Goal: Task Accomplishment & Management: Manage account settings

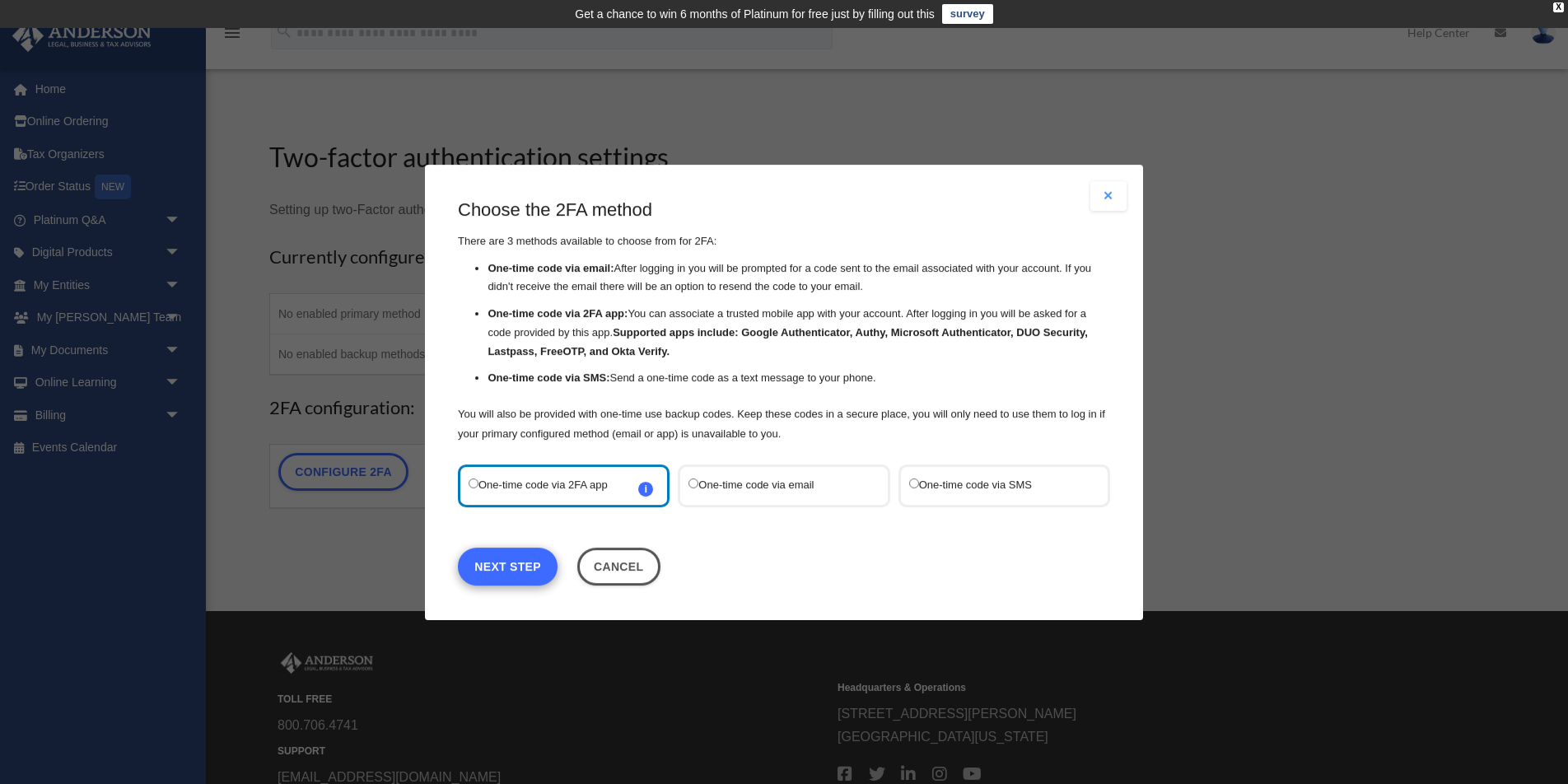
click at [520, 571] on link "Next Step" at bounding box center [507, 566] width 99 height 38
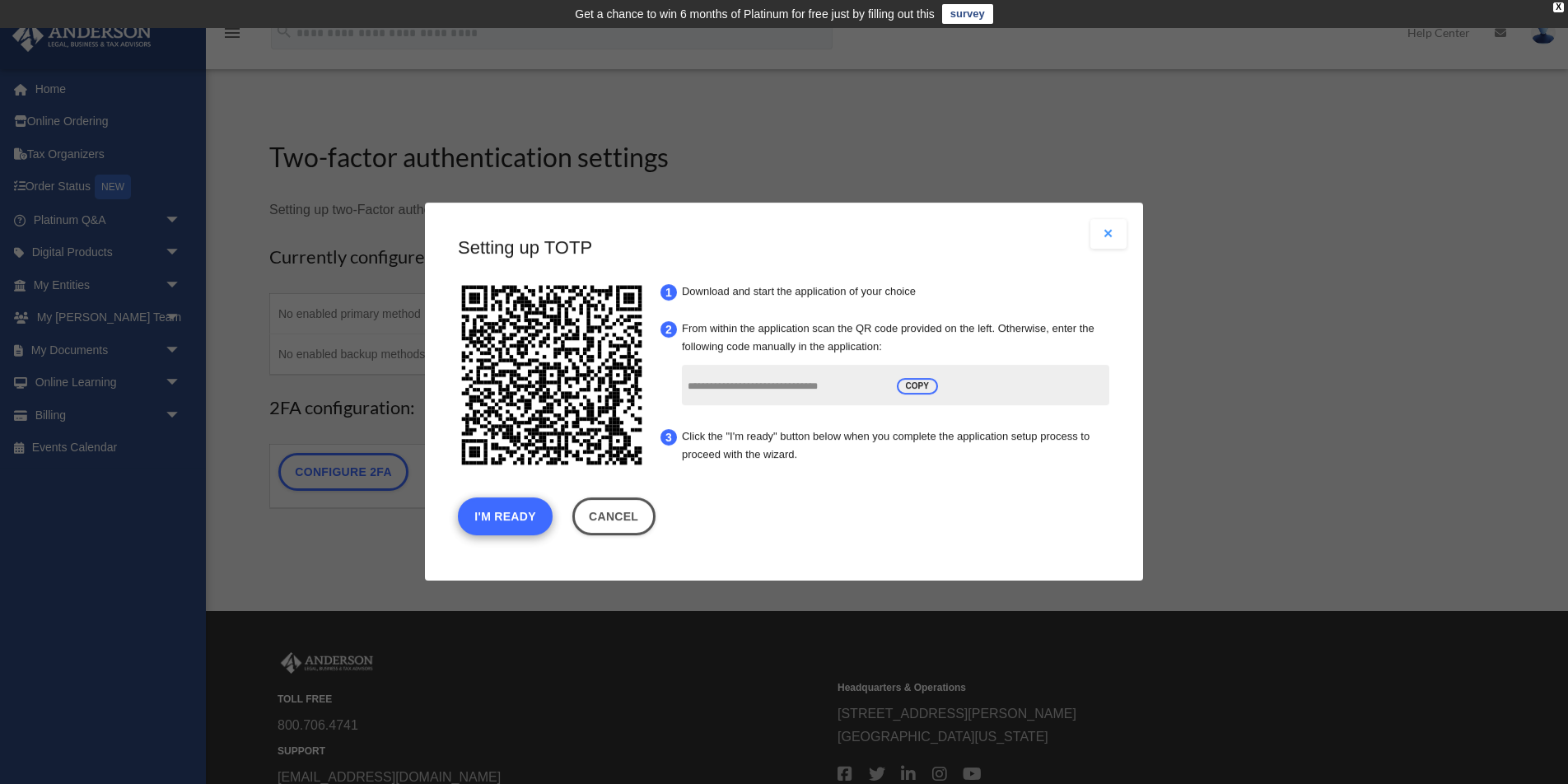
click at [507, 514] on button "I'm Ready" at bounding box center [505, 517] width 94 height 38
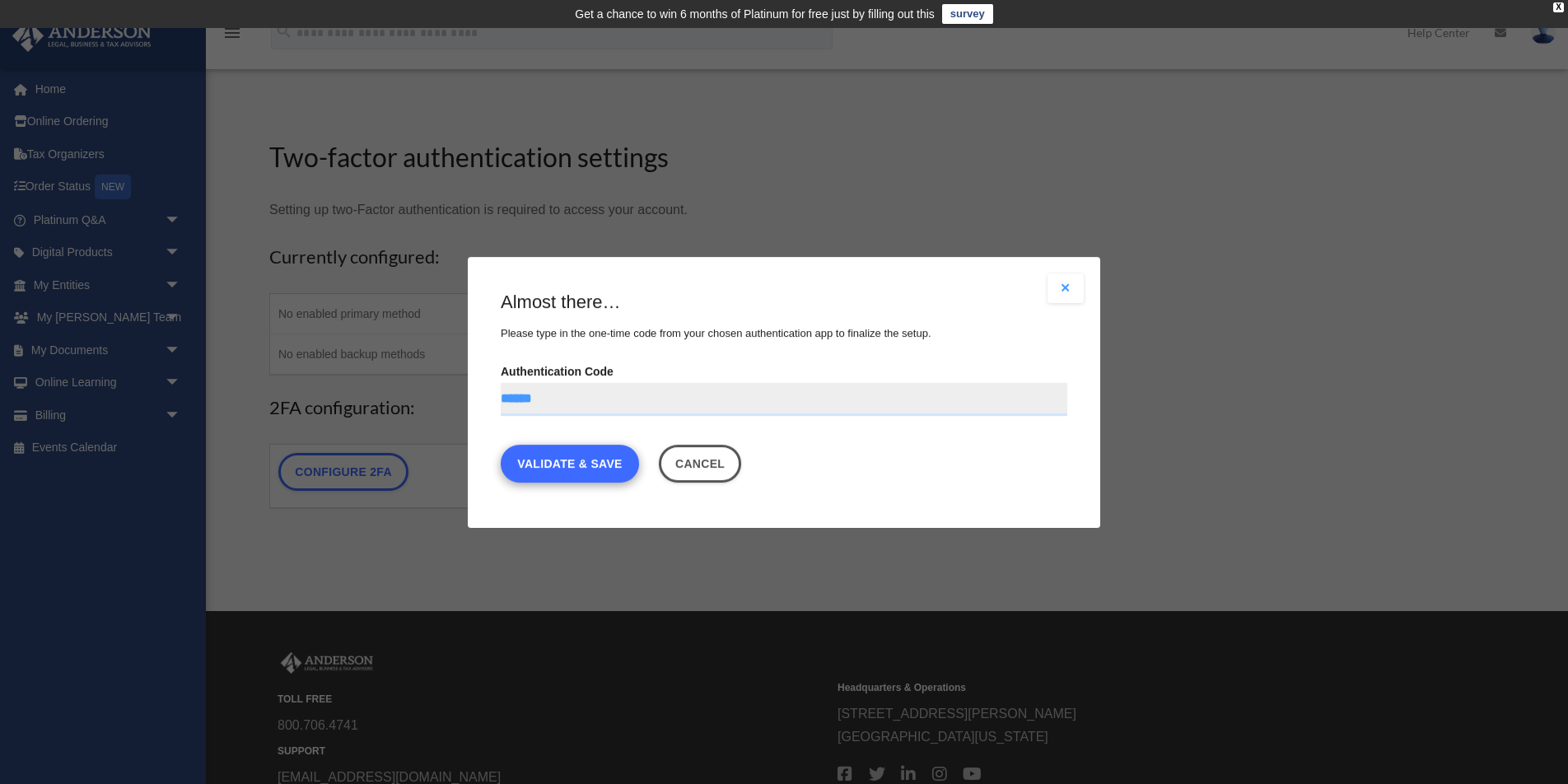
type input "******"
click at [593, 457] on link "Validate & Save" at bounding box center [570, 463] width 138 height 38
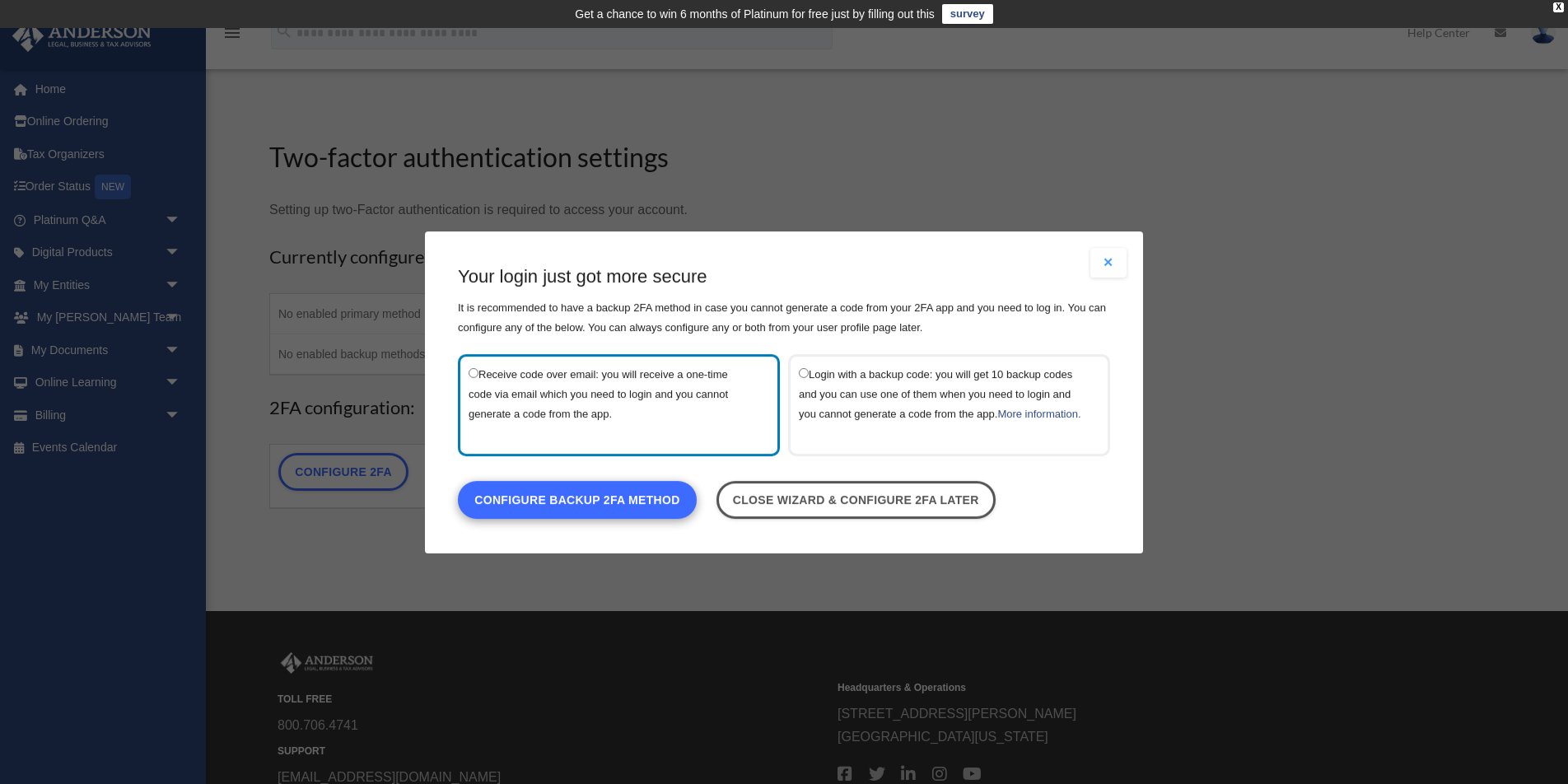
click at [585, 512] on link "Configure backup 2FA method" at bounding box center [577, 499] width 239 height 38
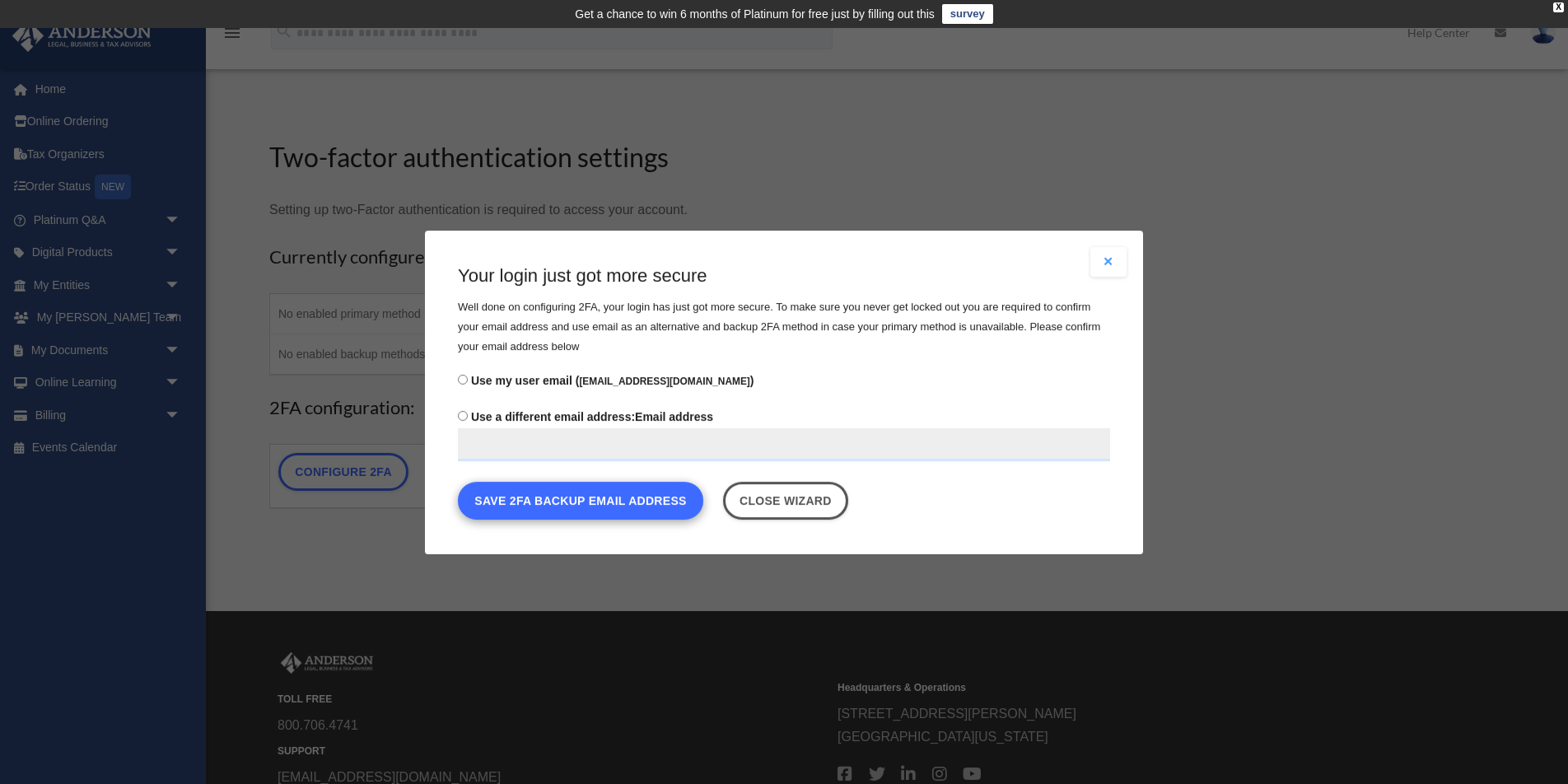
click at [602, 502] on button "Save 2FA backup email address" at bounding box center [581, 500] width 246 height 38
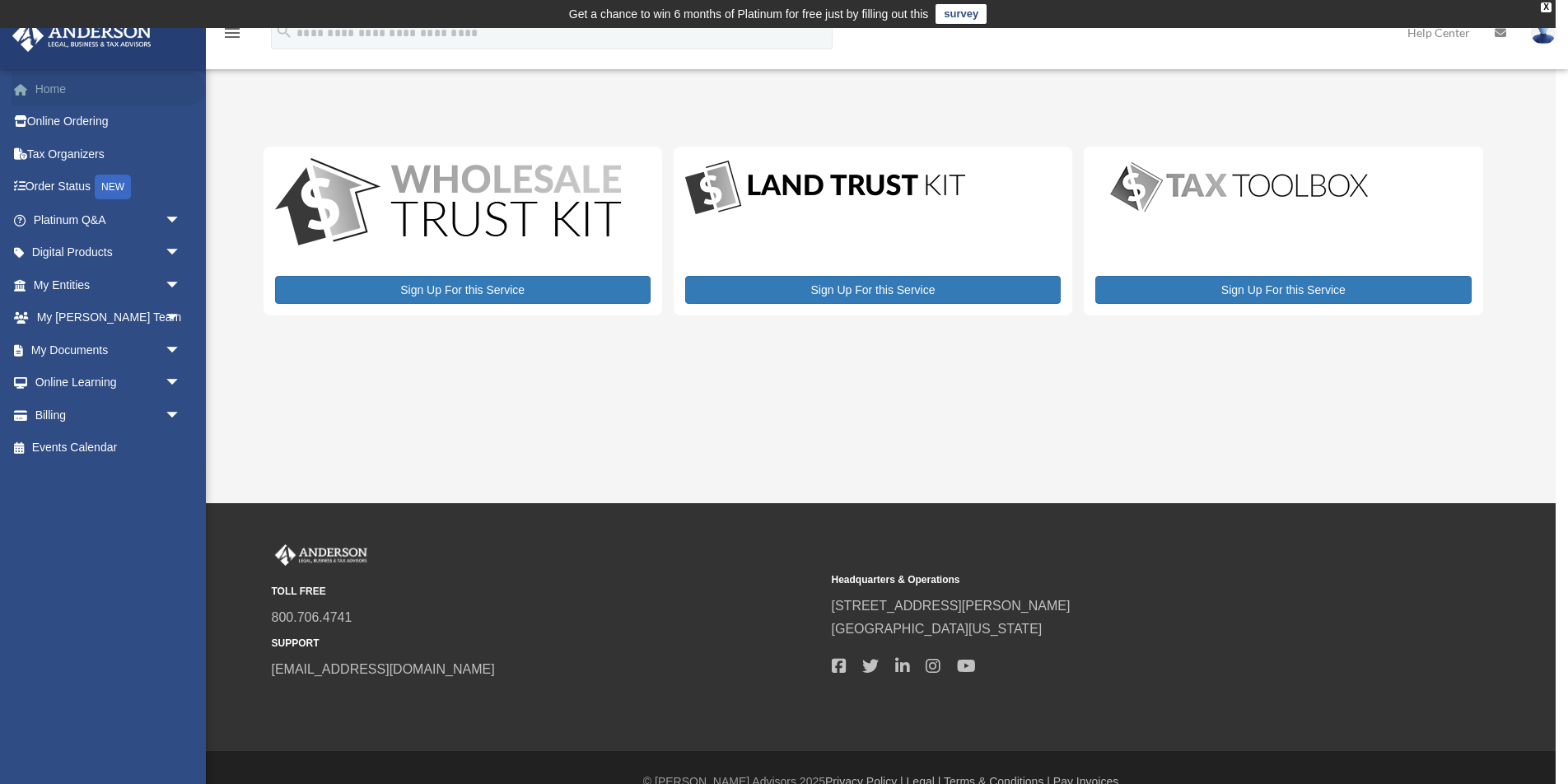
click at [43, 90] on link "Home" at bounding box center [109, 89] width 195 height 33
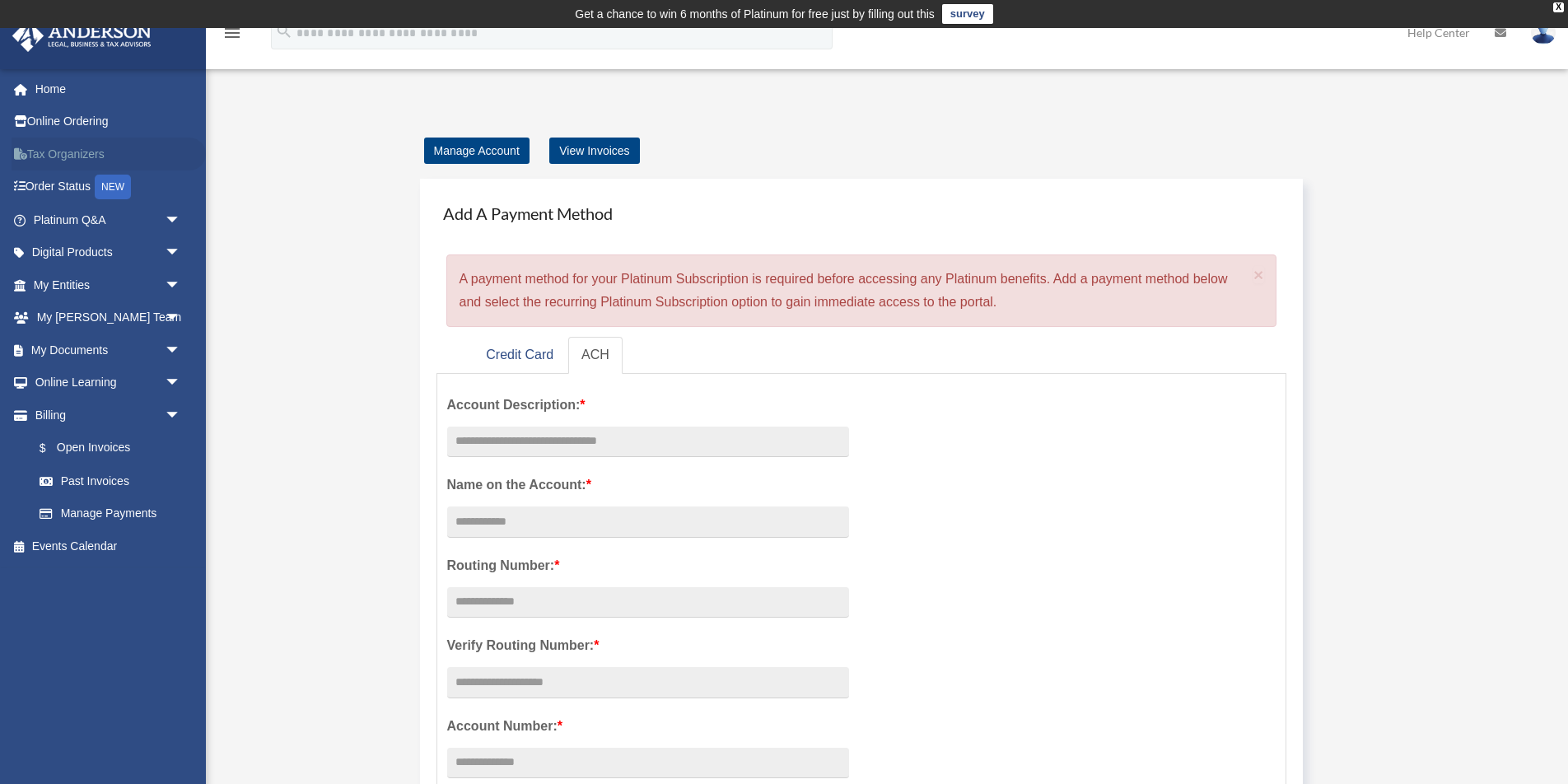
click at [61, 152] on link "Tax Organizers" at bounding box center [109, 154] width 195 height 33
click at [167, 253] on span "arrow_drop_down" at bounding box center [180, 253] width 33 height 34
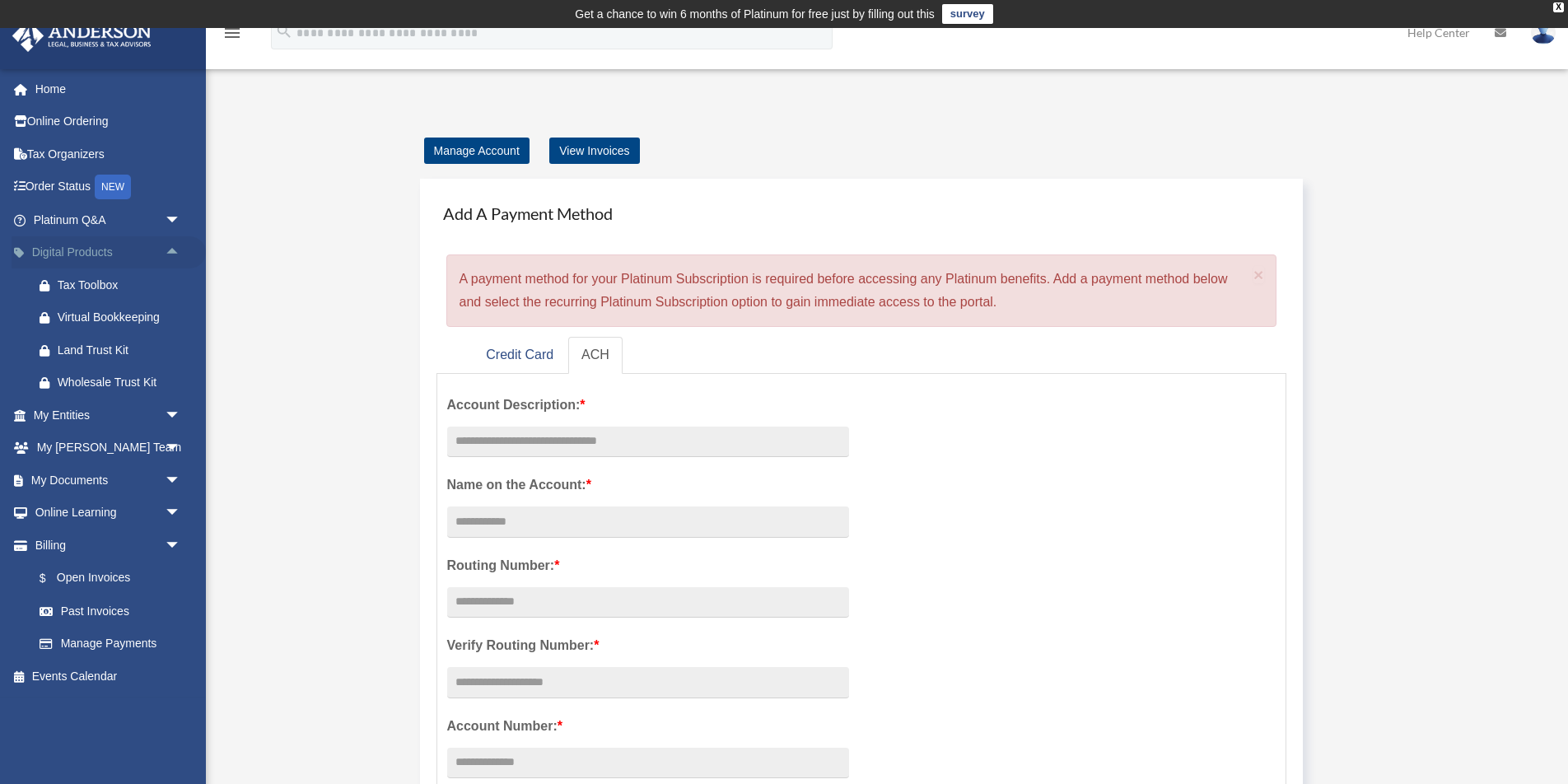
click at [167, 253] on span "arrow_drop_up" at bounding box center [180, 253] width 33 height 34
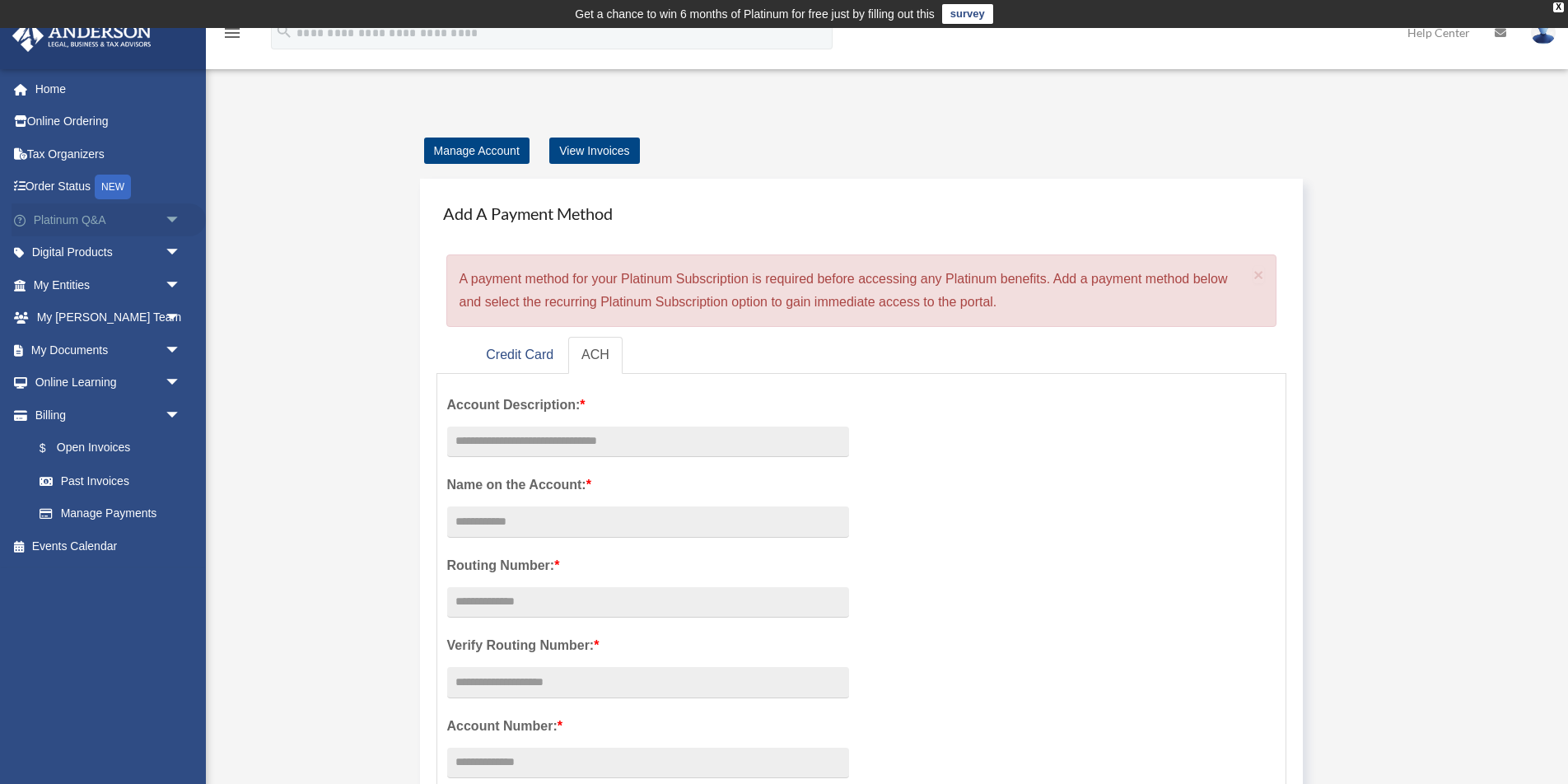
click at [175, 213] on span "arrow_drop_down" at bounding box center [180, 220] width 33 height 34
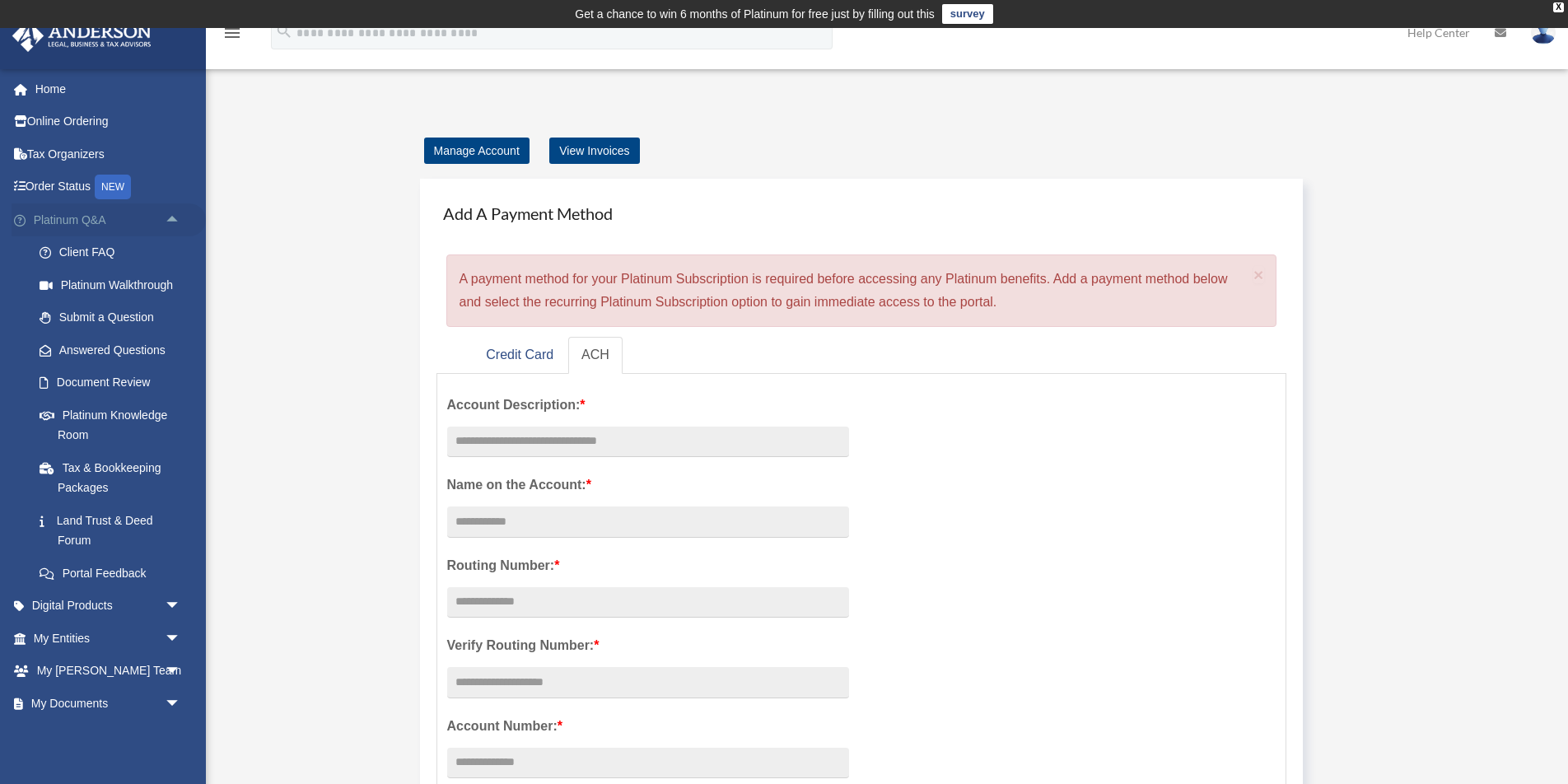
click at [175, 213] on span "arrow_drop_up" at bounding box center [180, 220] width 33 height 34
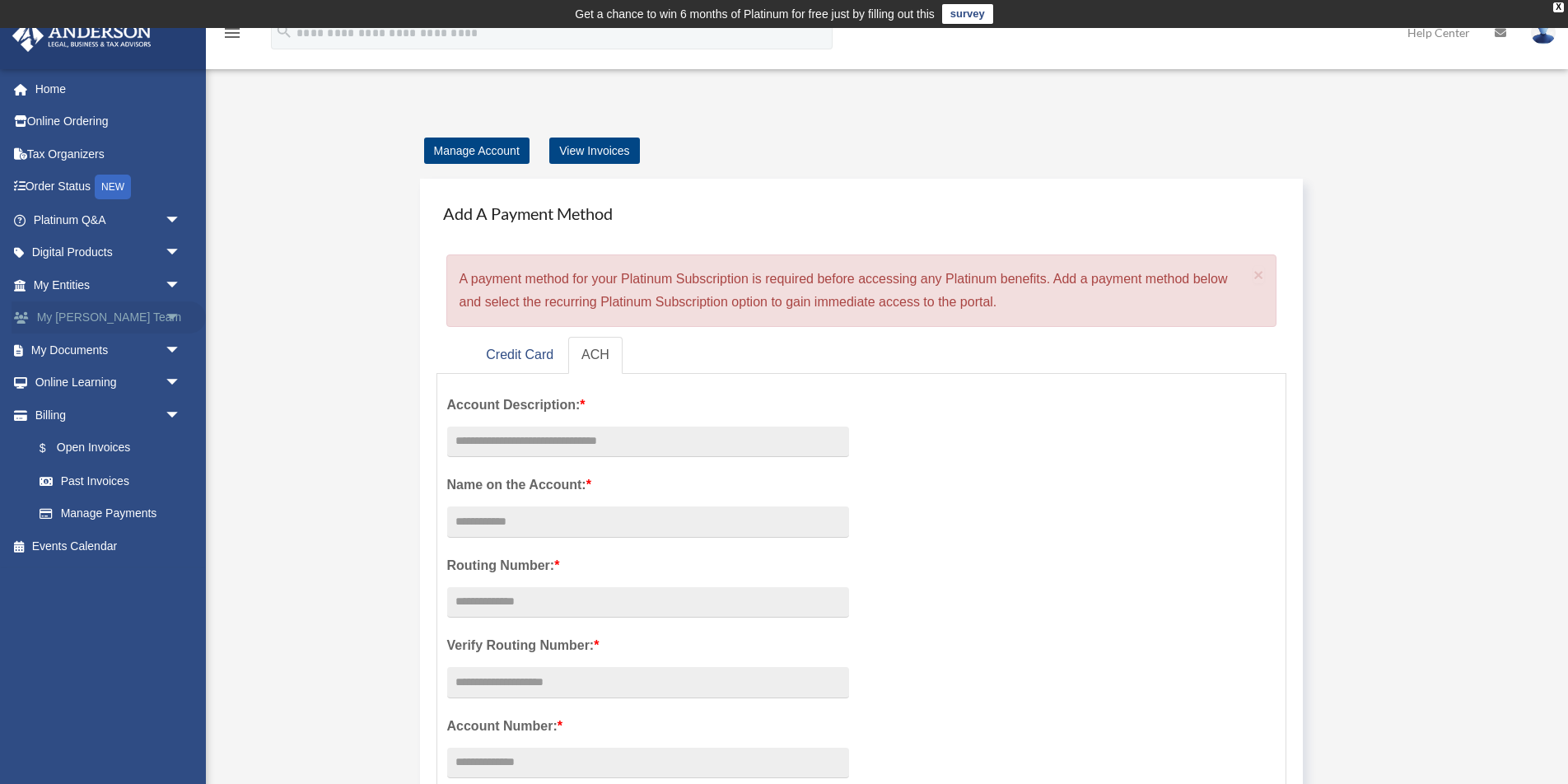
click at [172, 318] on span "arrow_drop_down" at bounding box center [180, 318] width 33 height 34
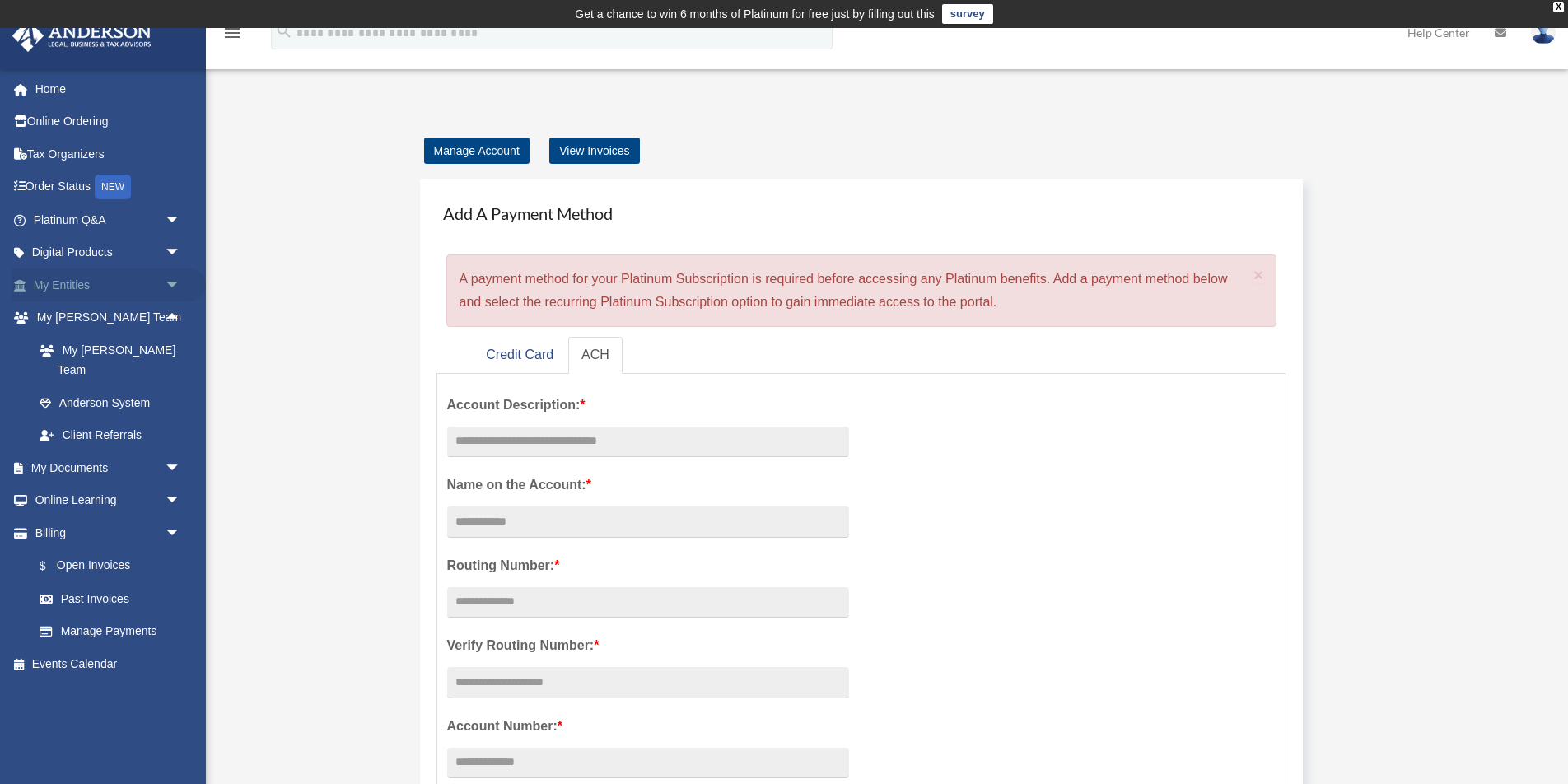
click at [172, 290] on span "arrow_drop_down" at bounding box center [180, 285] width 33 height 34
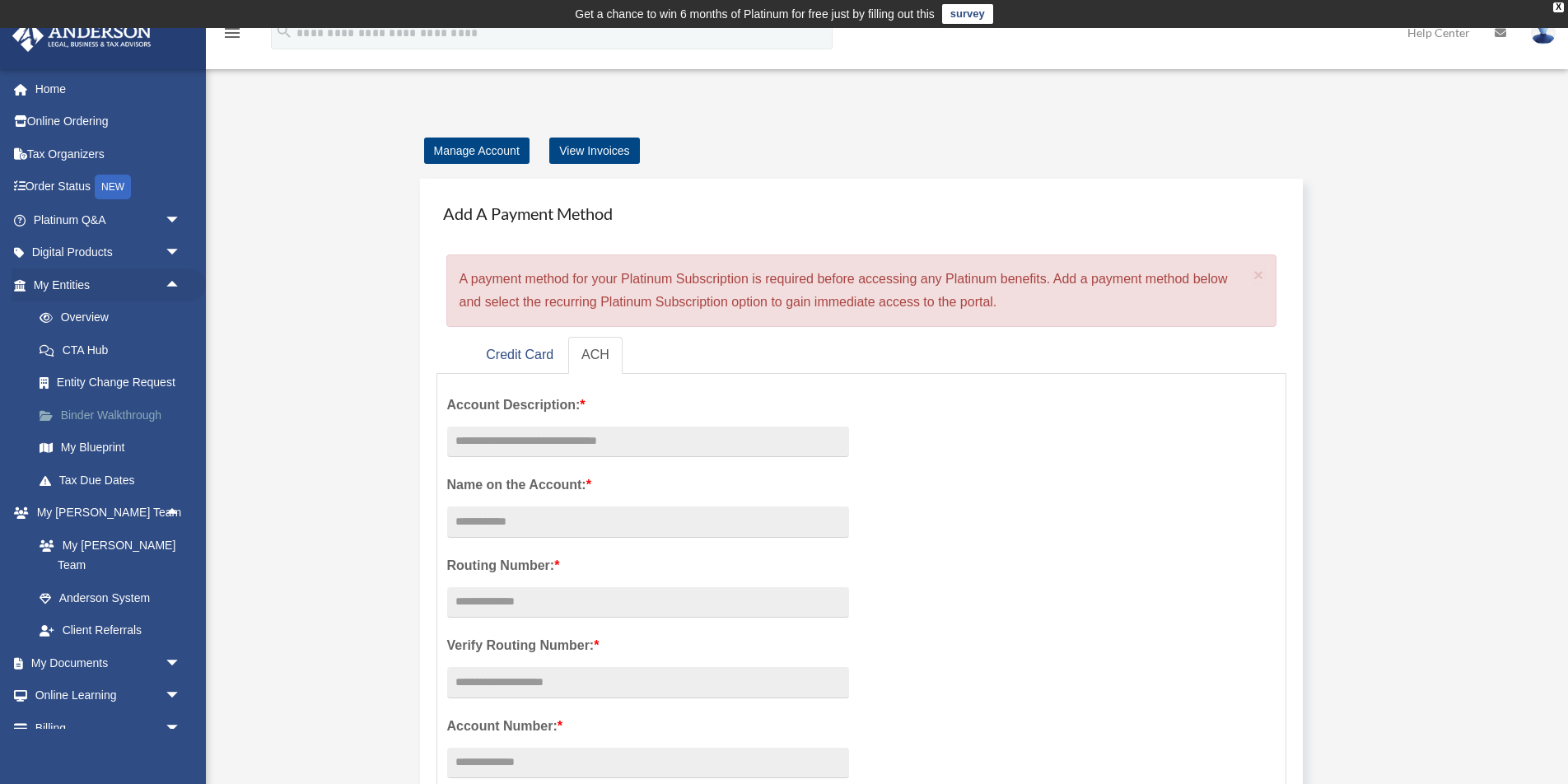
click at [117, 404] on link "Binder Walkthrough" at bounding box center [114, 415] width 183 height 33
